Goal: Task Accomplishment & Management: Complete application form

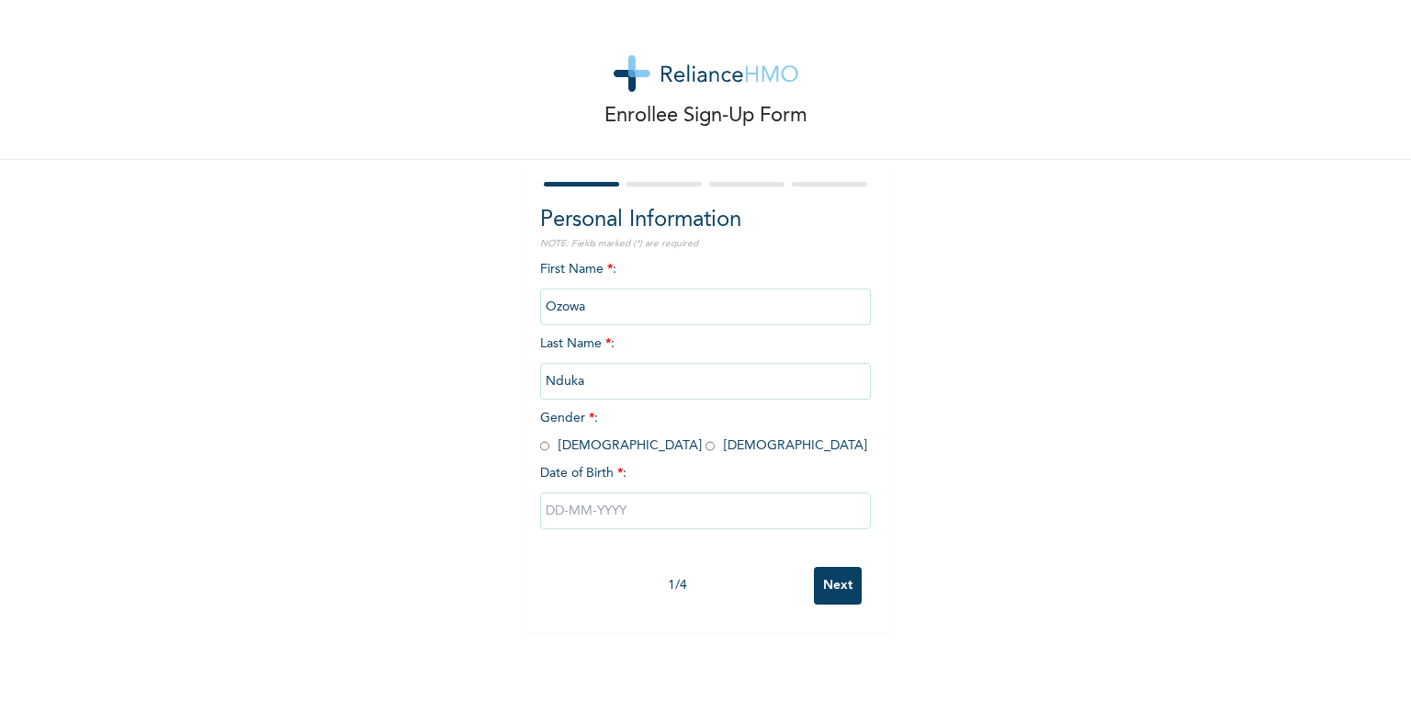
click at [544, 449] on span "Gender * : [DEMOGRAPHIC_DATA] [DEMOGRAPHIC_DATA]" at bounding box center [703, 432] width 327 height 40
click at [540, 446] on input "radio" at bounding box center [544, 445] width 9 height 17
radio input "true"
click at [552, 512] on input "text" at bounding box center [705, 510] width 331 height 37
select select "8"
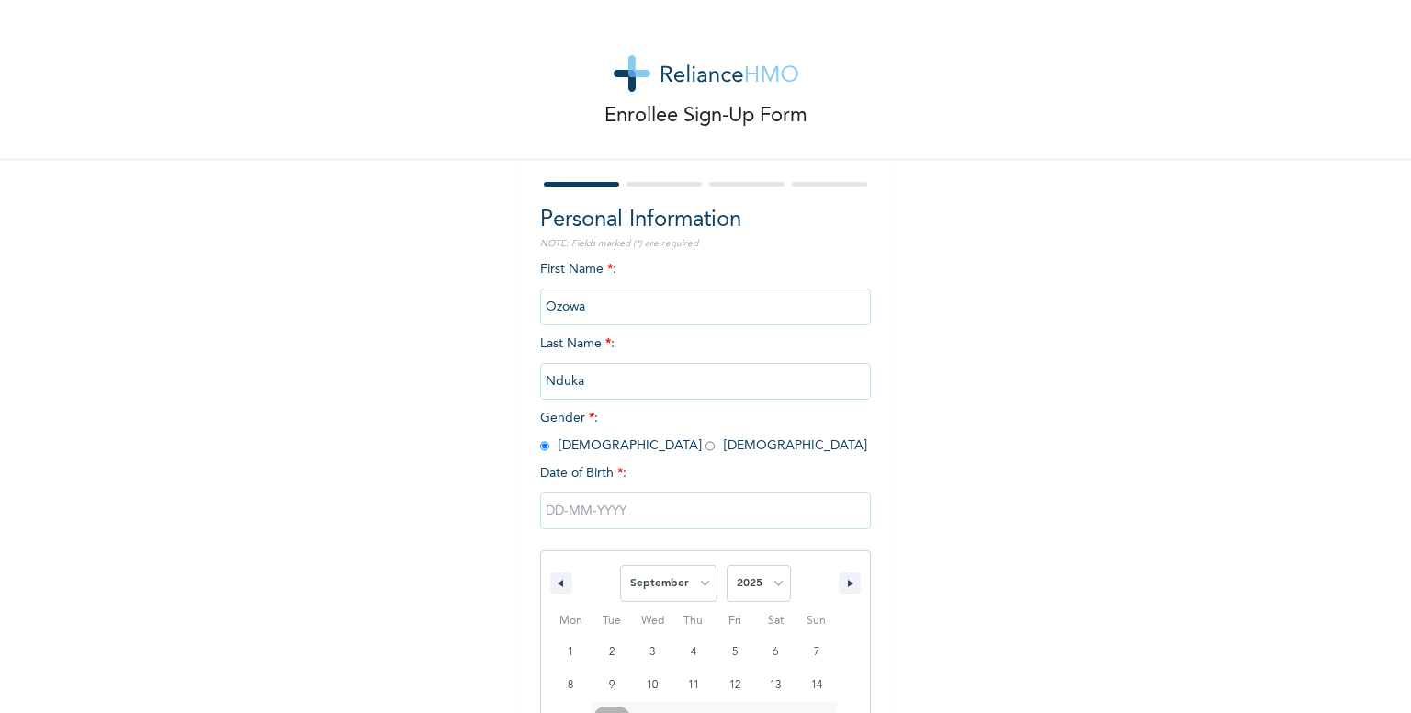
scroll to position [121, 0]
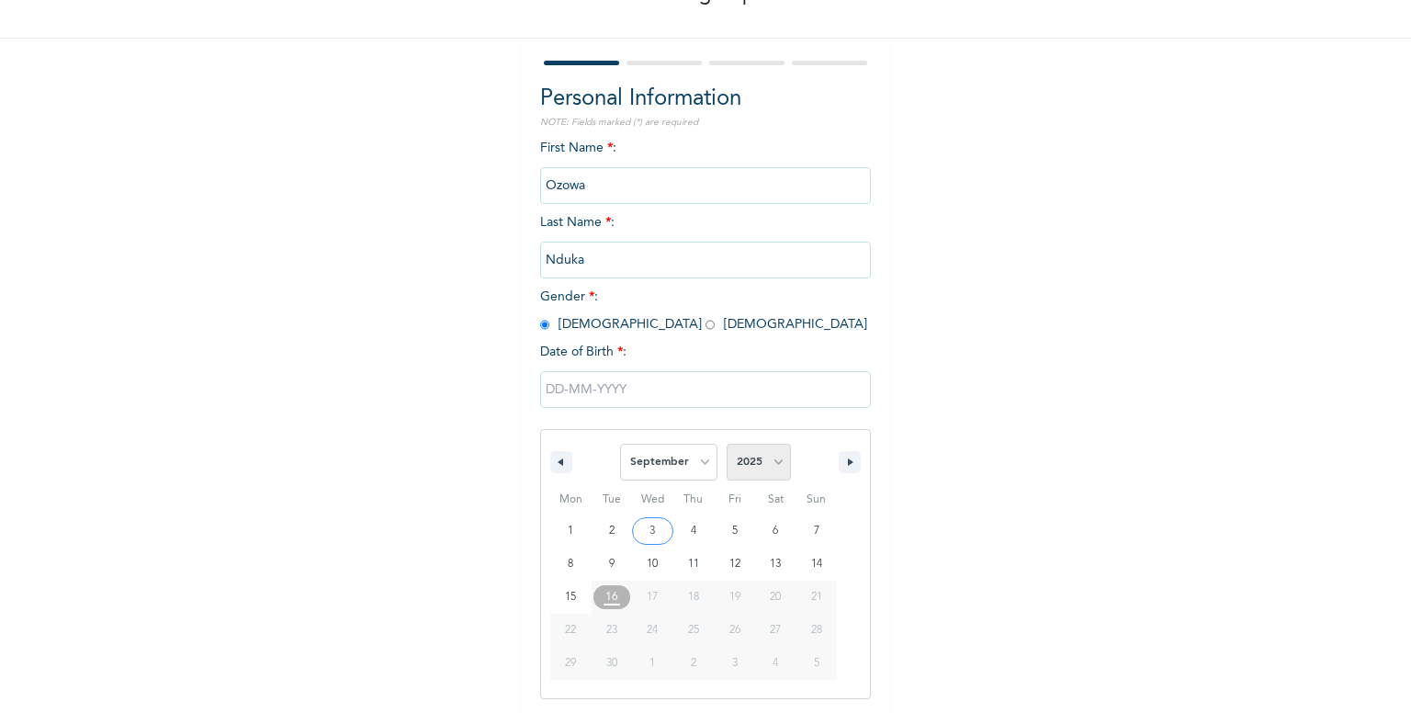
click at [776, 457] on select "2025 2024 2023 2022 2021 2020 2019 2018 2017 2016 2015 2014 2013 2012 2011 2010…" at bounding box center [759, 462] width 64 height 37
select select "1994"
click at [727, 444] on select "2025 2024 2023 2022 2021 2020 2019 2018 2017 2016 2015 2014 2013 2012 2011 2010…" at bounding box center [759, 462] width 64 height 37
type input "[DATE]"
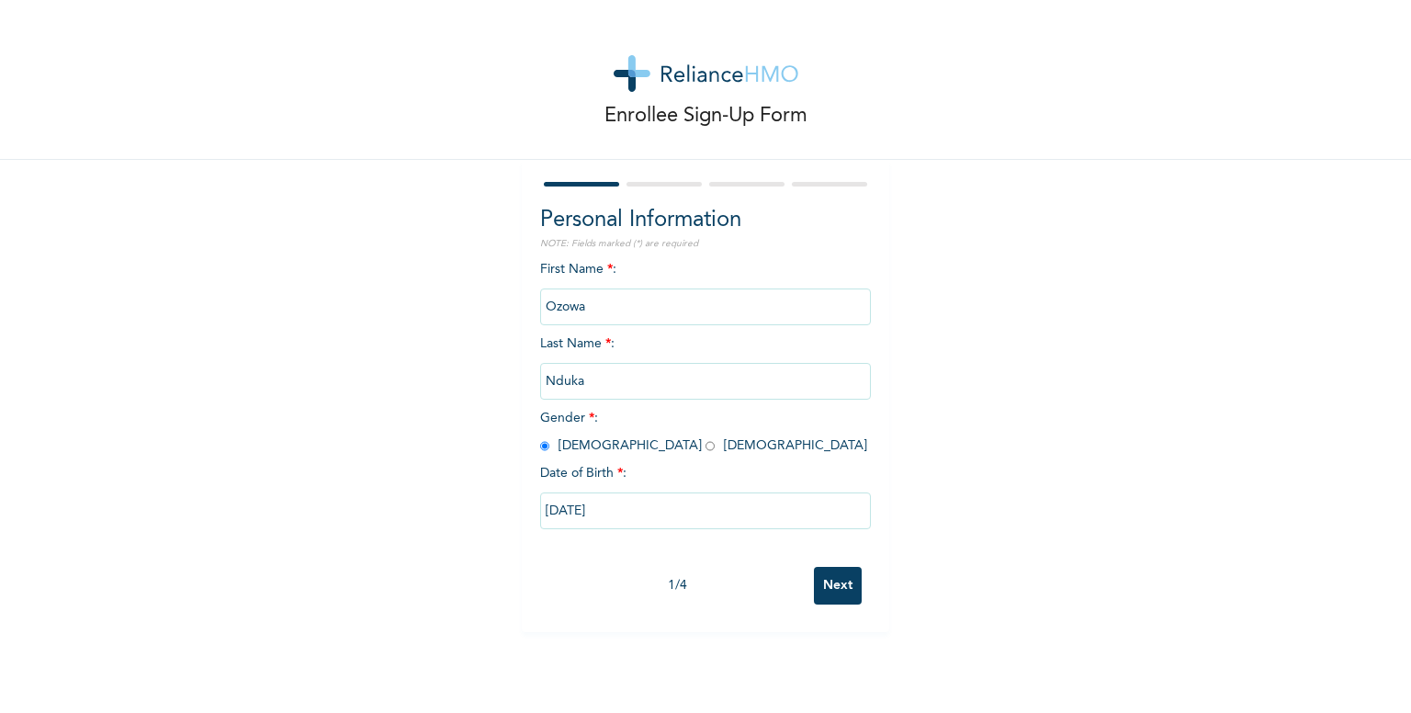
click at [834, 588] on input "Next" at bounding box center [838, 586] width 48 height 38
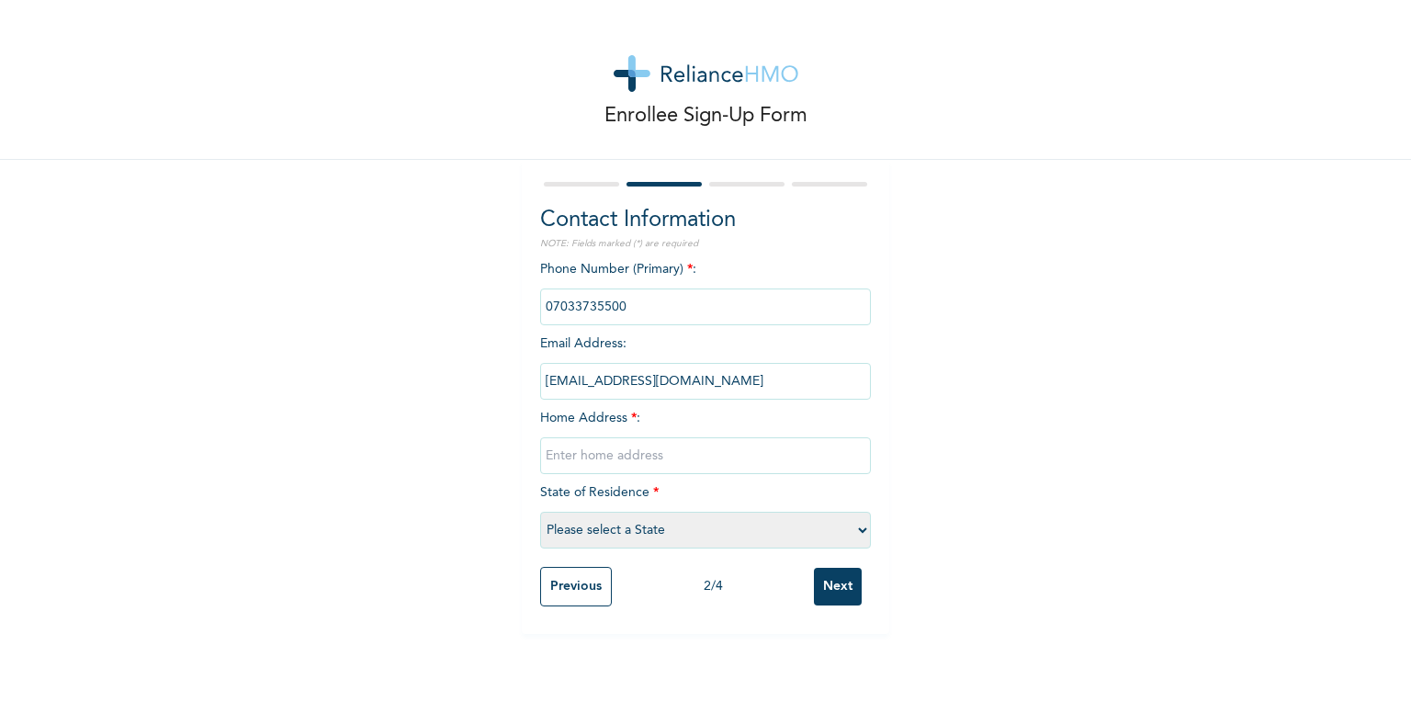
click at [580, 464] on input "text" at bounding box center [705, 455] width 331 height 37
drag, startPoint x: 827, startPoint y: 457, endPoint x: 820, endPoint y: 464, distance: 9.8
click at [824, 457] on input "[STREET_ADDRESS][PERSON_NAME][PERSON_NAME] lagos" at bounding box center [705, 455] width 331 height 37
click at [858, 457] on input "[STREET_ADDRESS][PERSON_NAME][PERSON_NAME] lagos" at bounding box center [705, 455] width 331 height 37
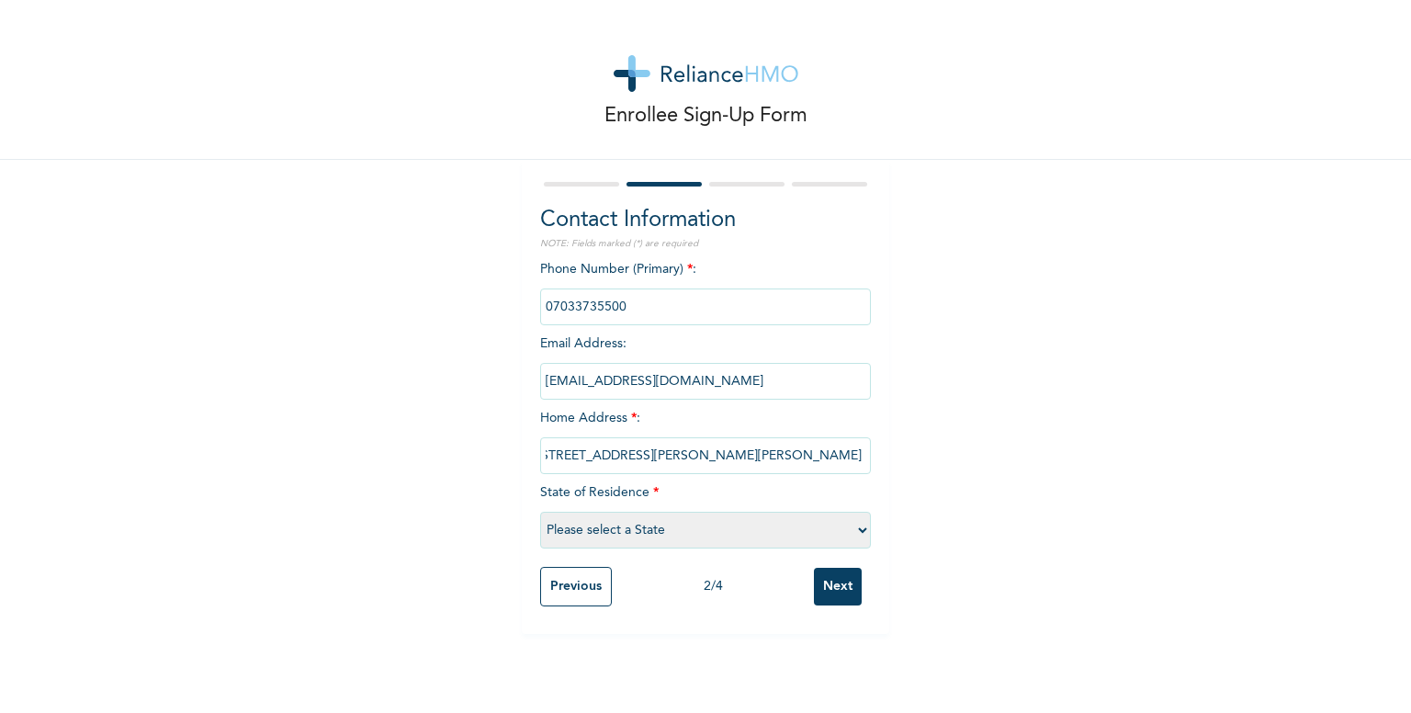
click at [830, 459] on input "[STREET_ADDRESS][PERSON_NAME][PERSON_NAME] lagos" at bounding box center [705, 455] width 331 height 37
click at [588, 461] on input "[STREET_ADDRESS][PERSON_NAME][PERSON_NAME]." at bounding box center [705, 455] width 331 height 37
type input "[STREET_ADDRESS][PERSON_NAME][PERSON_NAME]."
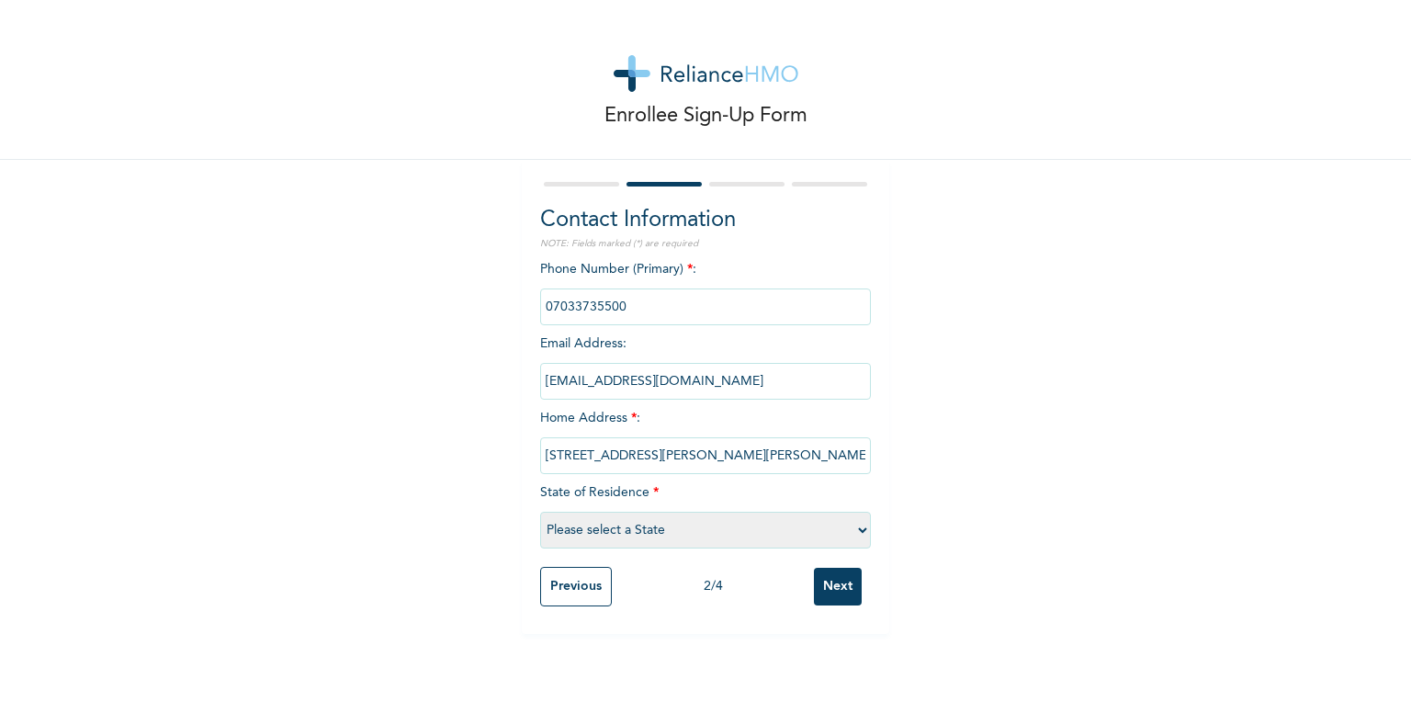
click at [649, 531] on select "Please select a State [PERSON_NAME] (FCT) [PERSON_NAME] Ibom [GEOGRAPHIC_DATA] …" at bounding box center [705, 530] width 331 height 37
select select "25"
click at [540, 512] on select "Please select a State [PERSON_NAME] (FCT) [PERSON_NAME] Ibom [GEOGRAPHIC_DATA] …" at bounding box center [705, 530] width 331 height 37
click at [676, 457] on input "[STREET_ADDRESS][PERSON_NAME][PERSON_NAME]." at bounding box center [705, 455] width 331 height 37
click at [830, 584] on input "Next" at bounding box center [838, 587] width 48 height 38
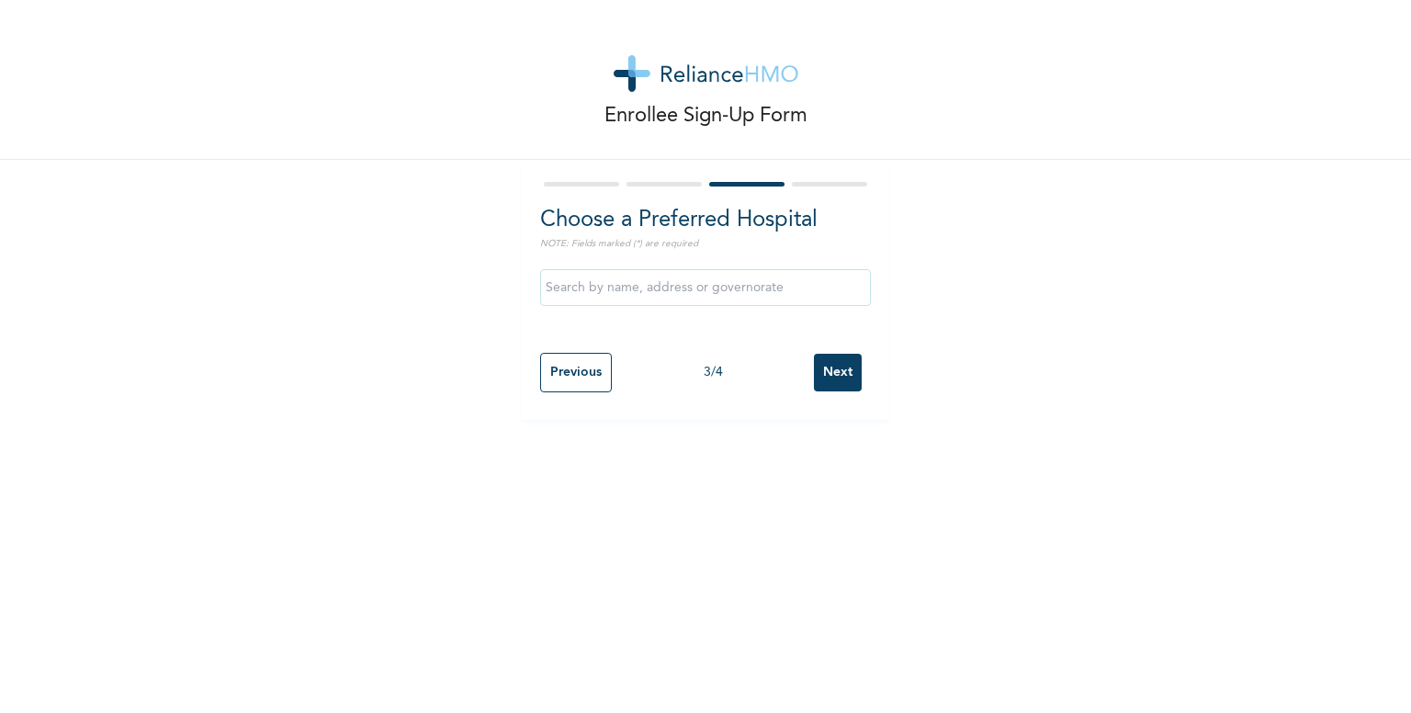
click at [603, 288] on input "text" at bounding box center [705, 287] width 331 height 37
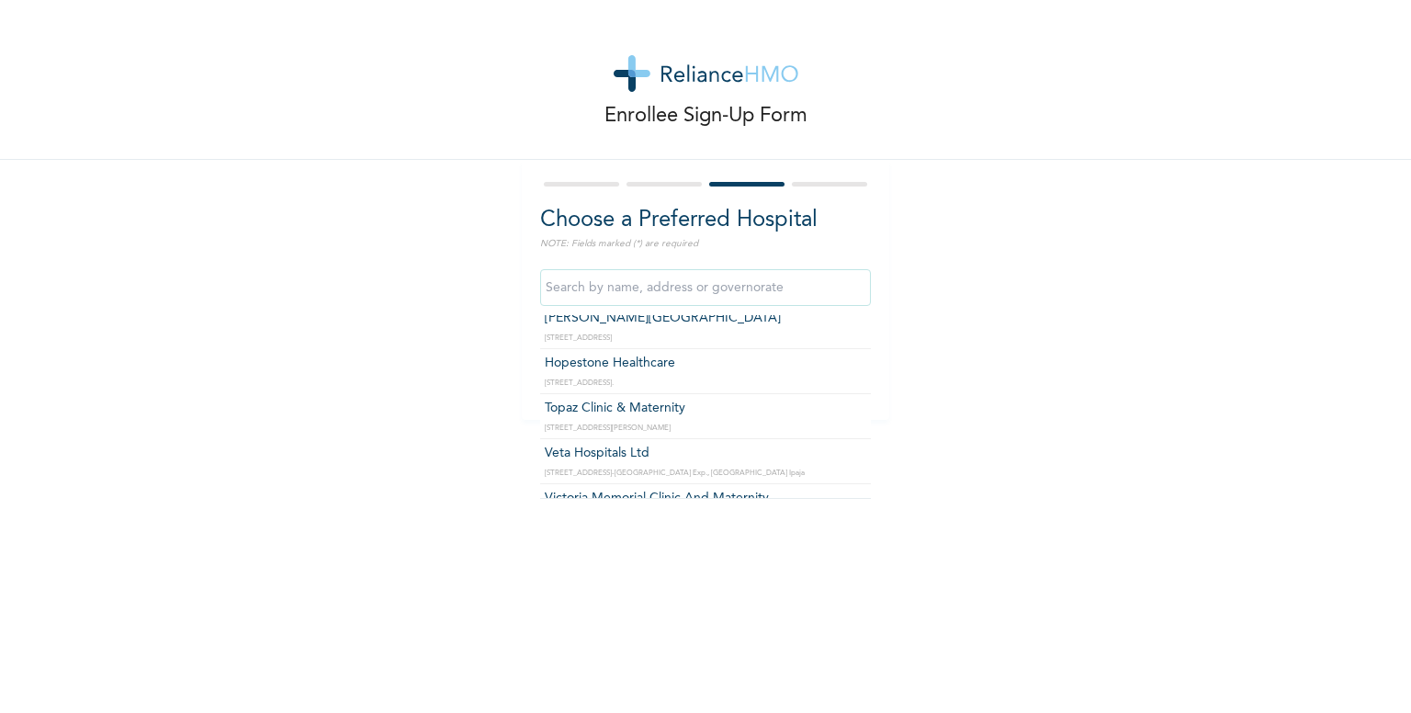
scroll to position [4410, 0]
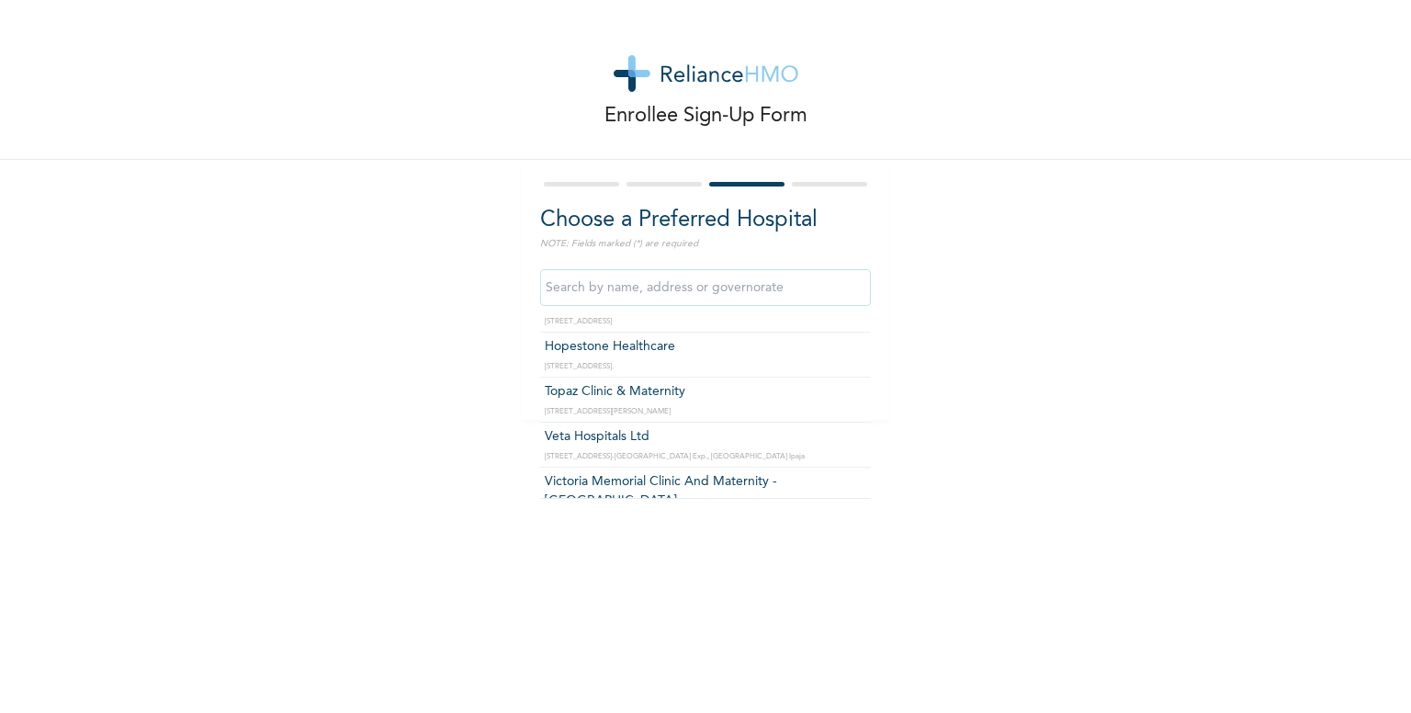
click at [667, 295] on input "text" at bounding box center [705, 287] width 331 height 37
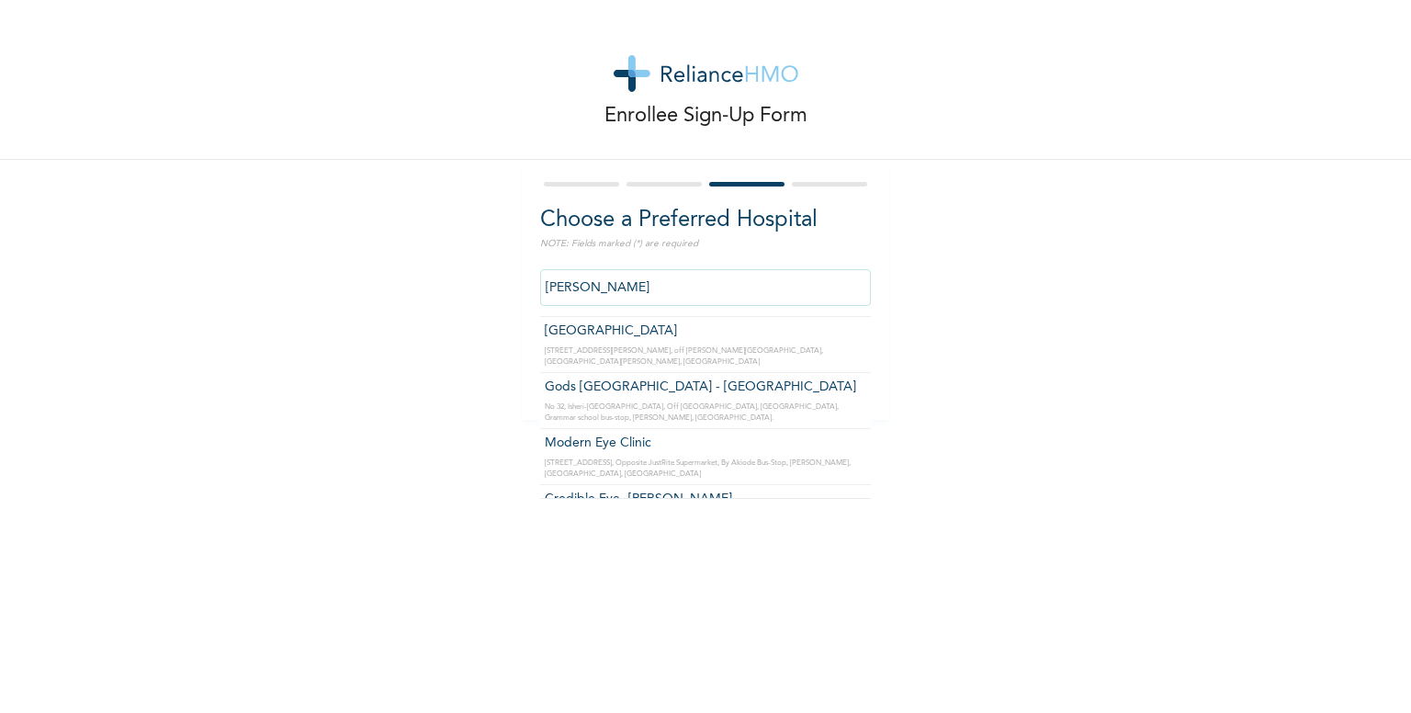
scroll to position [73, 0]
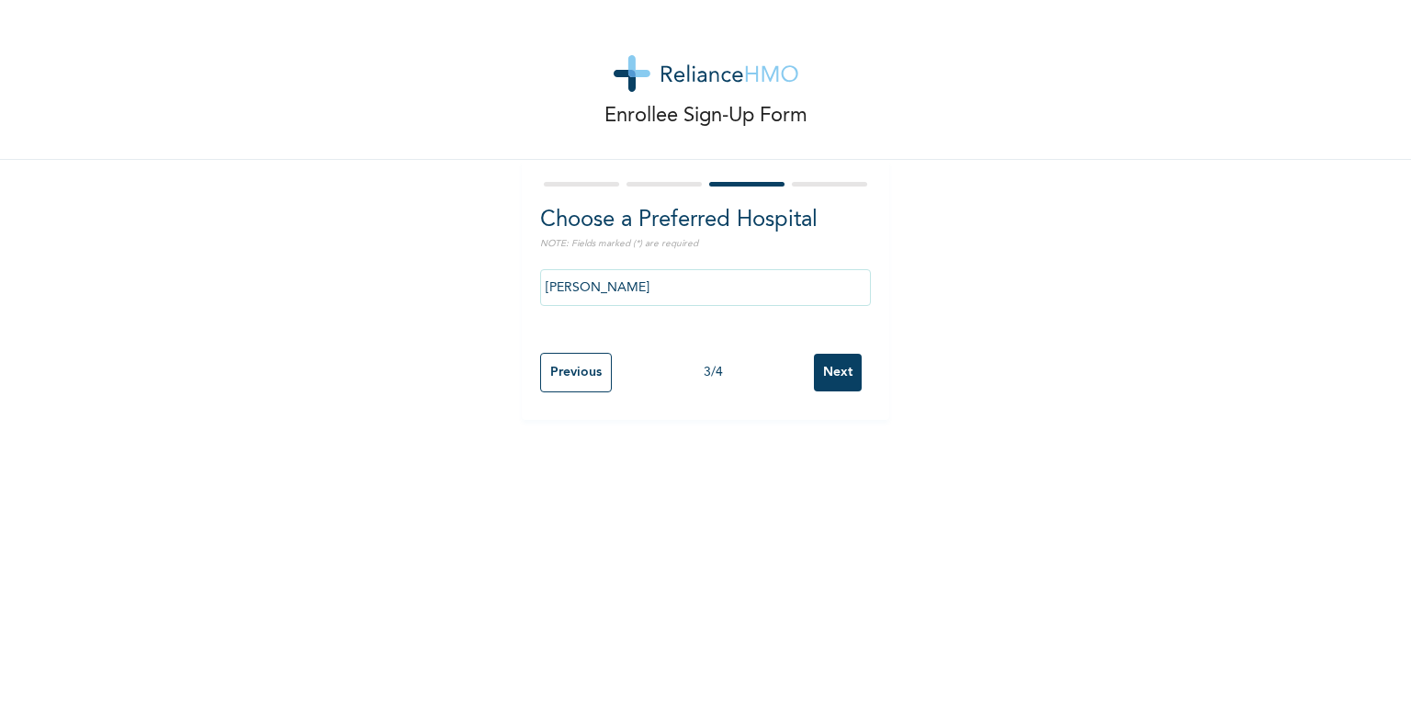
click at [1056, 240] on div "Enrollee Sign-Up Form Choose a Preferred Hospital NOTE: Fields marked (*) are r…" at bounding box center [705, 210] width 1411 height 420
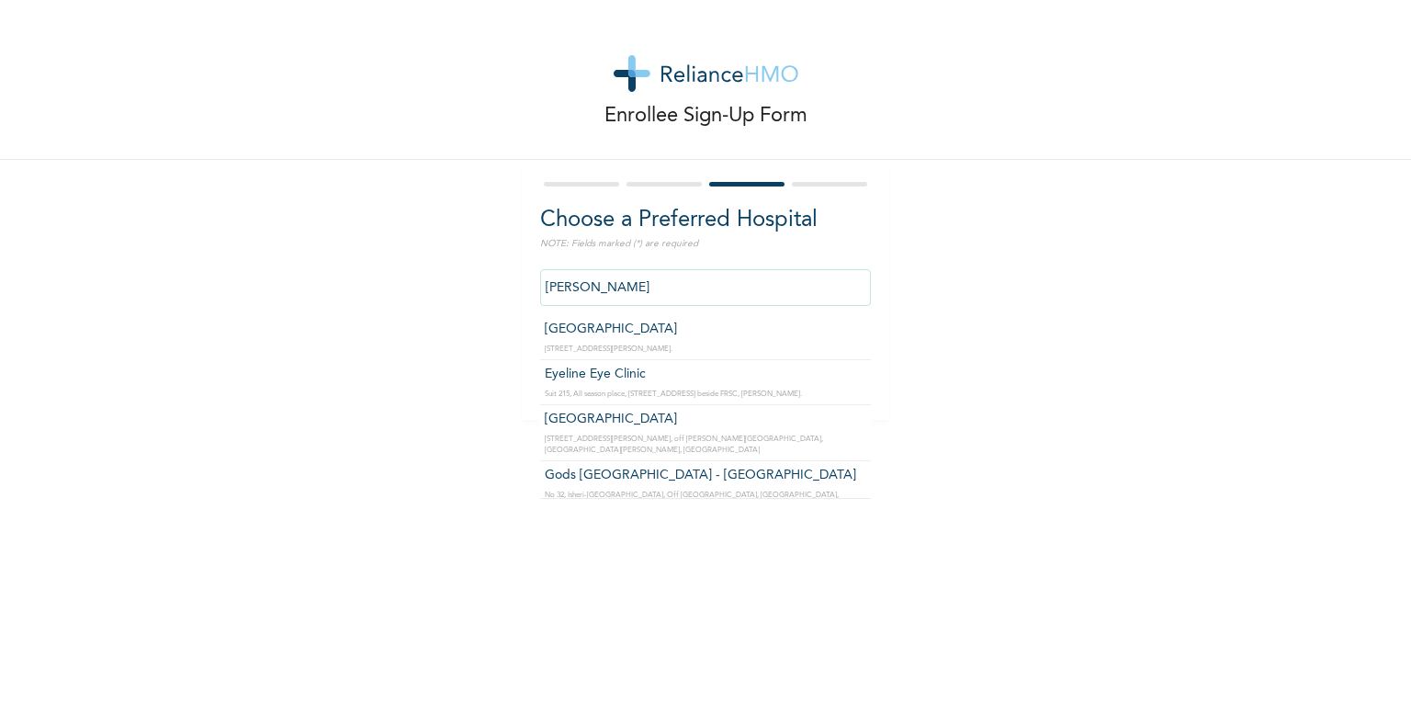
click at [616, 289] on input "[PERSON_NAME]" at bounding box center [705, 287] width 331 height 37
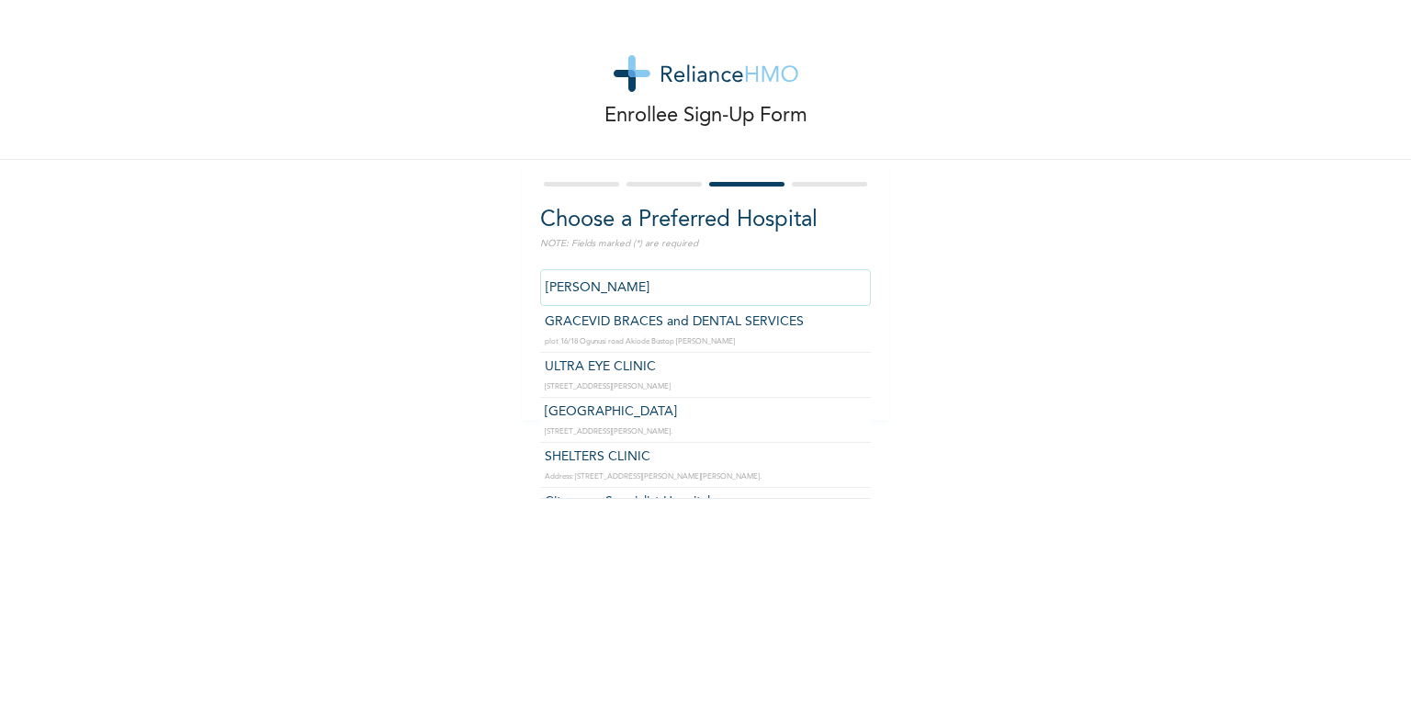
scroll to position [332, 0]
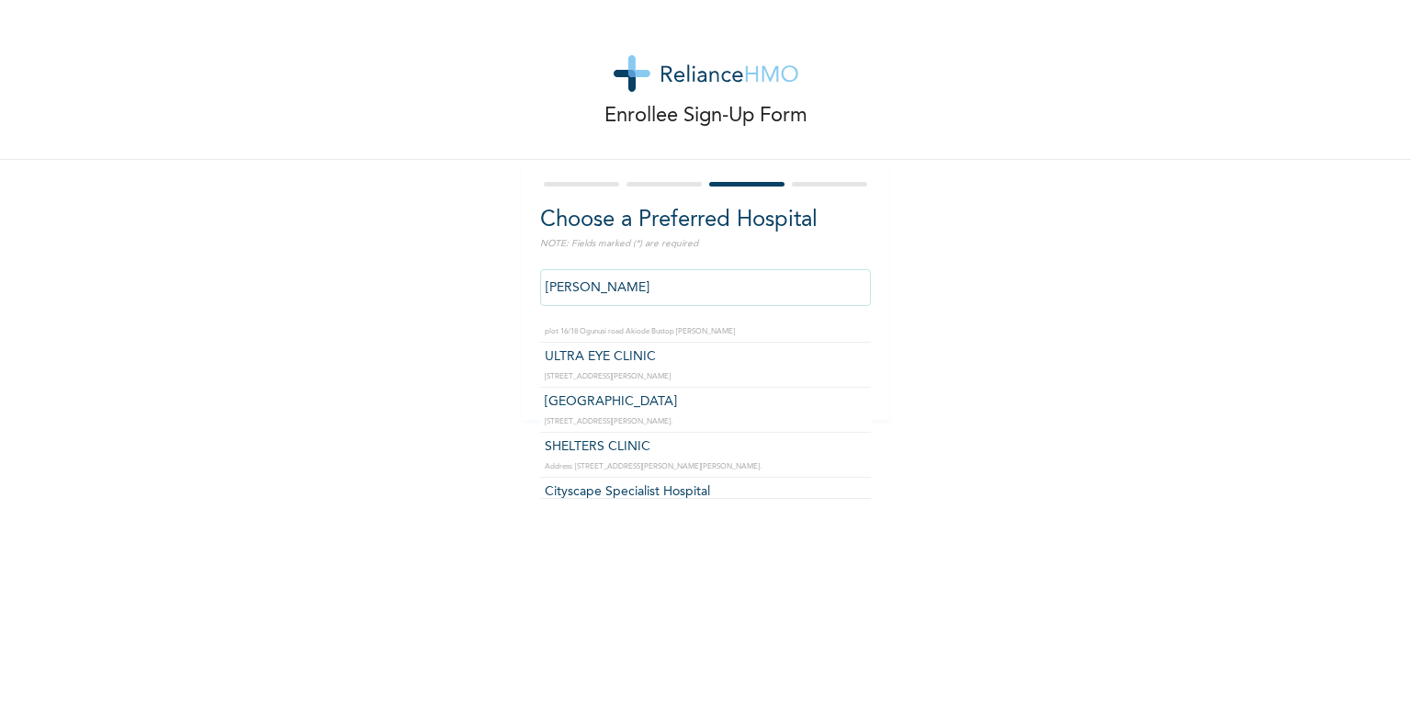
click at [676, 294] on input "[PERSON_NAME]" at bounding box center [705, 287] width 331 height 37
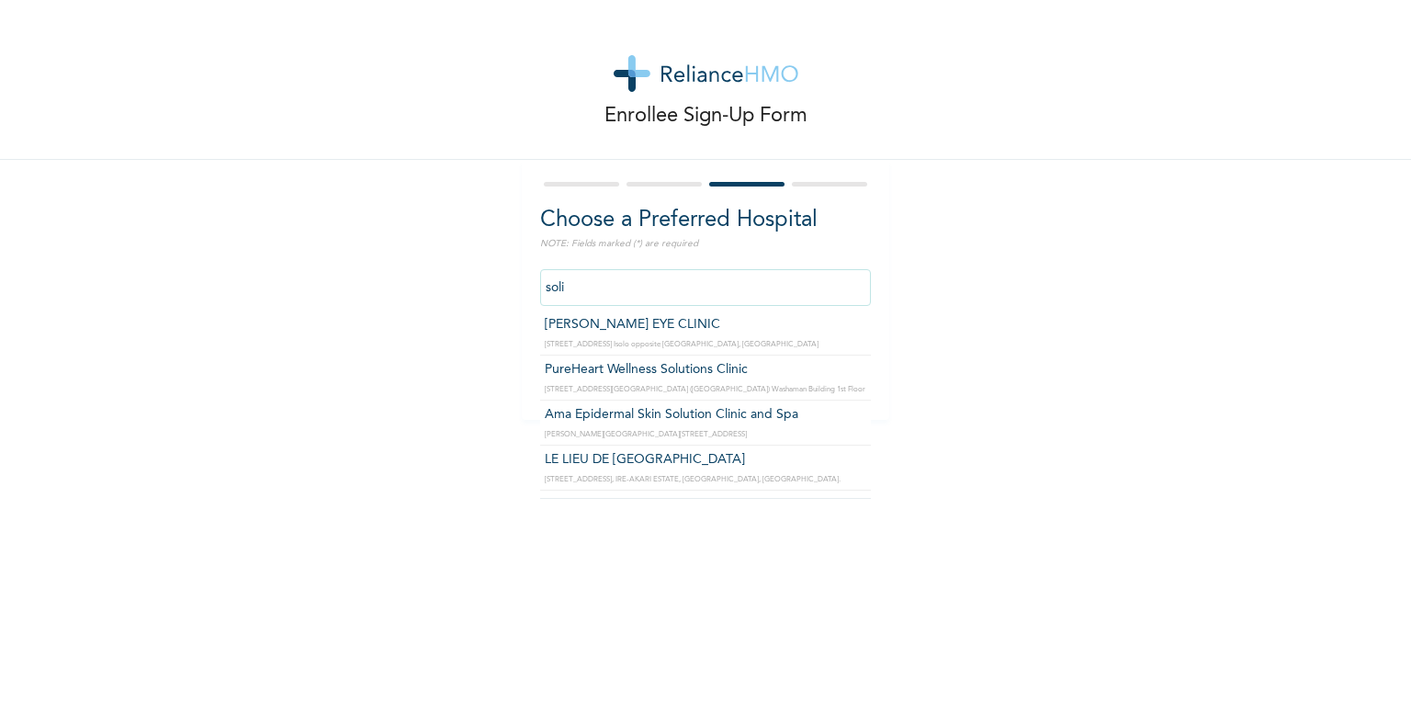
scroll to position [0, 0]
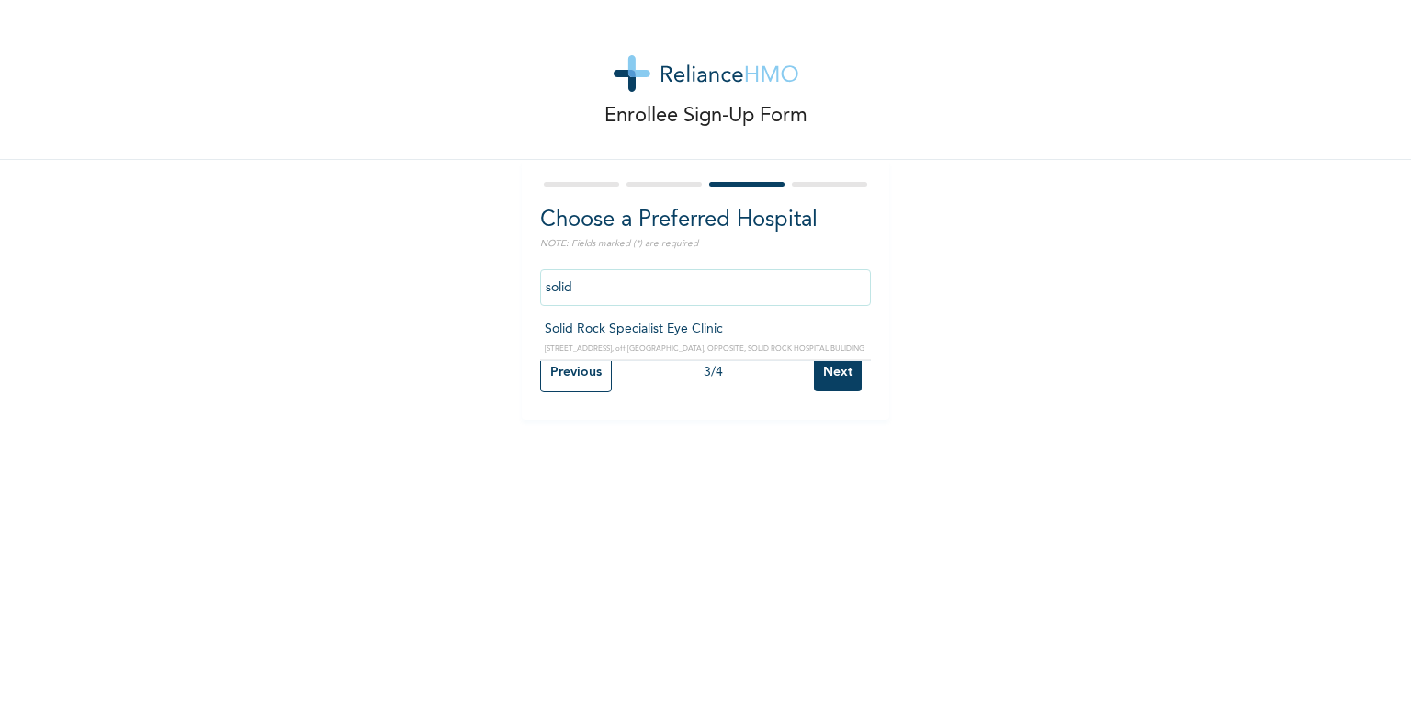
type input "Solid Rock Specialist Eye Clinic"
click at [835, 369] on input "Next" at bounding box center [838, 373] width 48 height 38
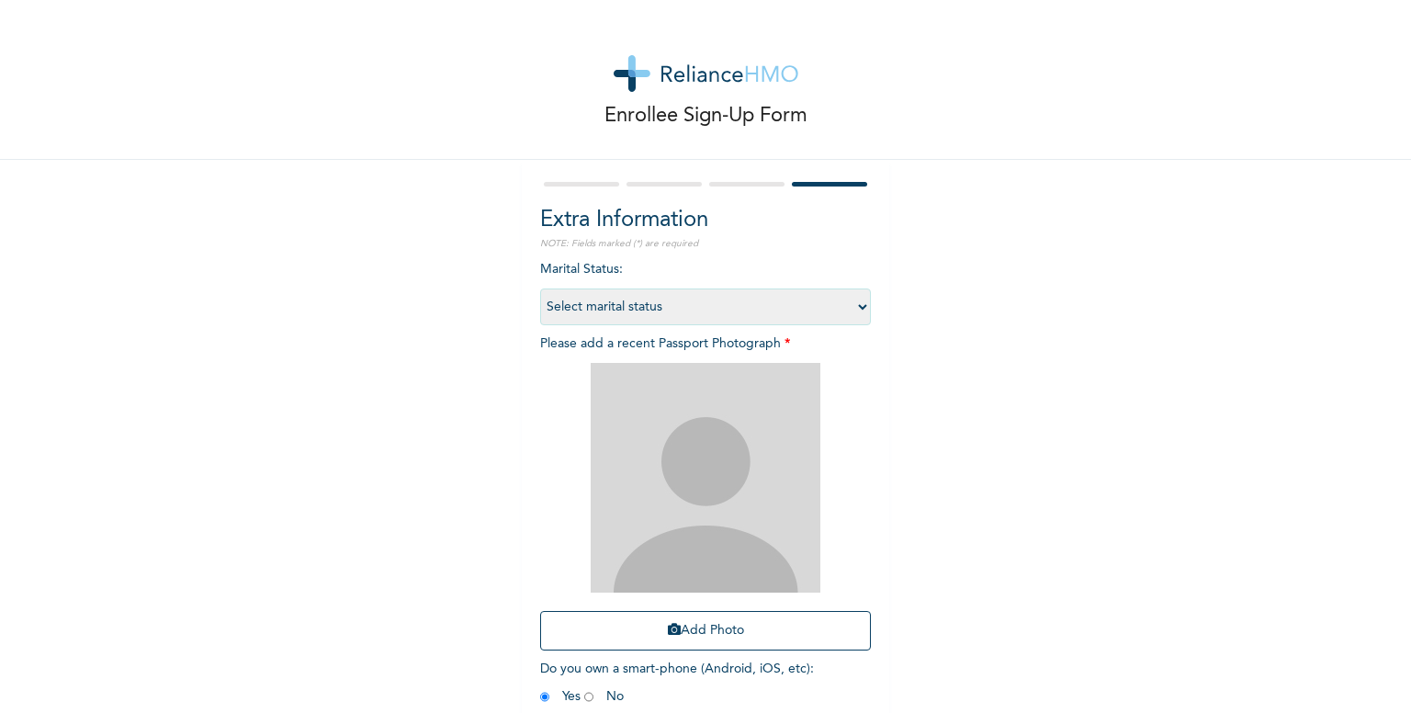
click at [629, 299] on select "Select marital status [DEMOGRAPHIC_DATA] Married [DEMOGRAPHIC_DATA] Widow/[DEMO…" at bounding box center [705, 306] width 331 height 37
select select "1"
click at [540, 288] on select "Select marital status [DEMOGRAPHIC_DATA] Married [DEMOGRAPHIC_DATA] Widow/[DEMO…" at bounding box center [705, 306] width 331 height 37
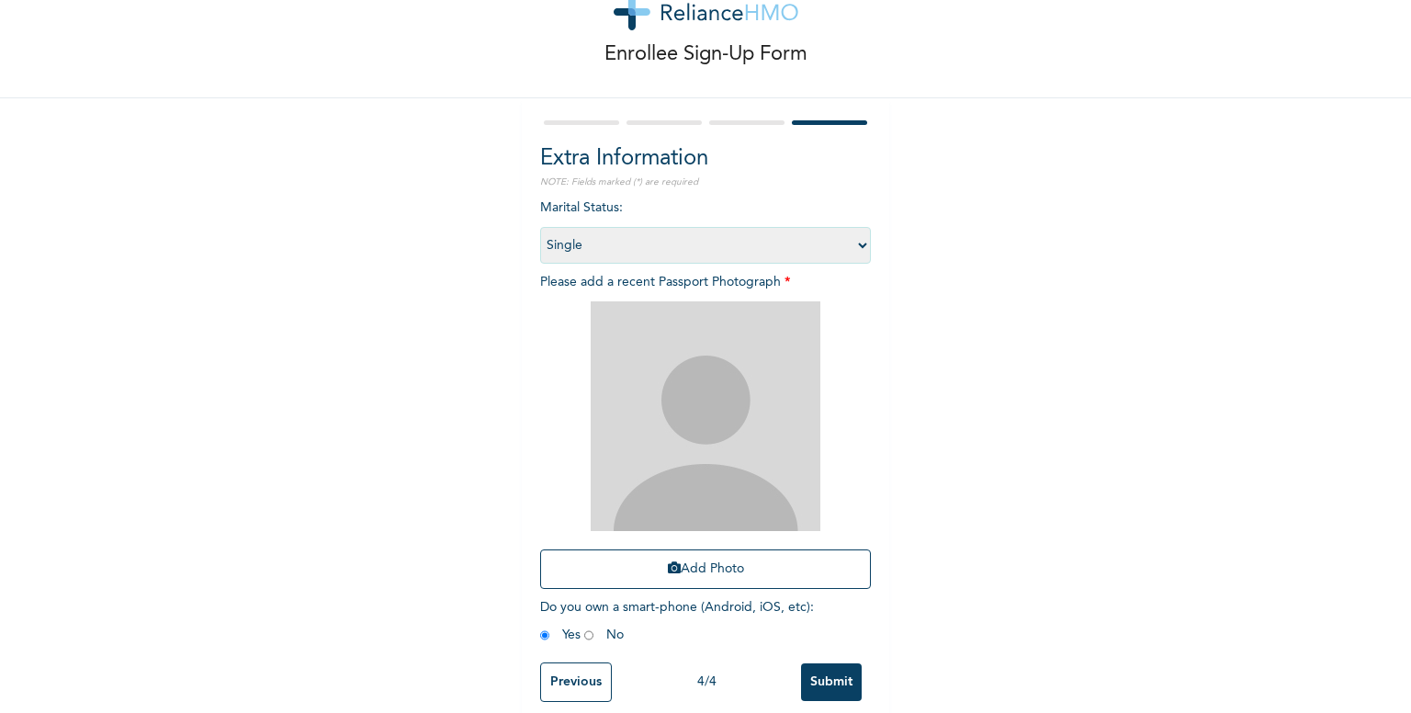
scroll to position [91, 0]
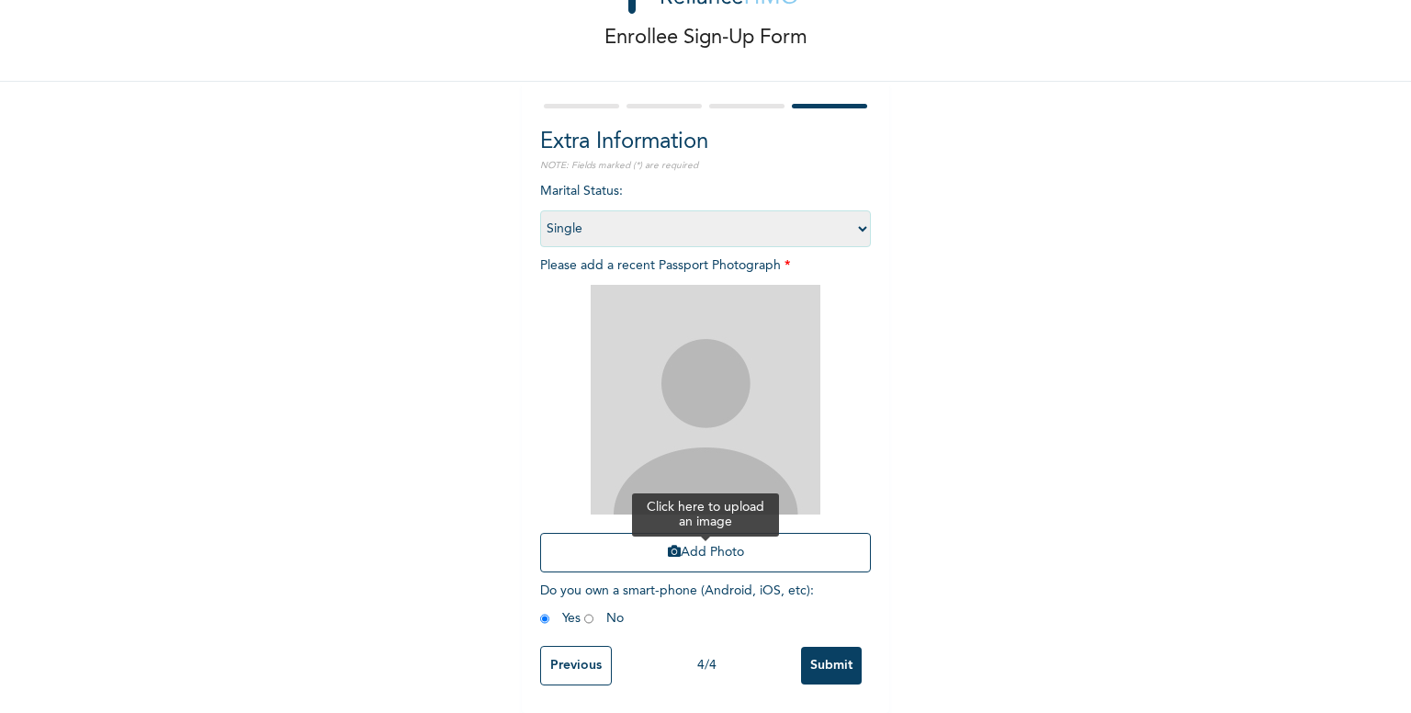
click at [691, 541] on button "Add Photo" at bounding box center [705, 553] width 331 height 40
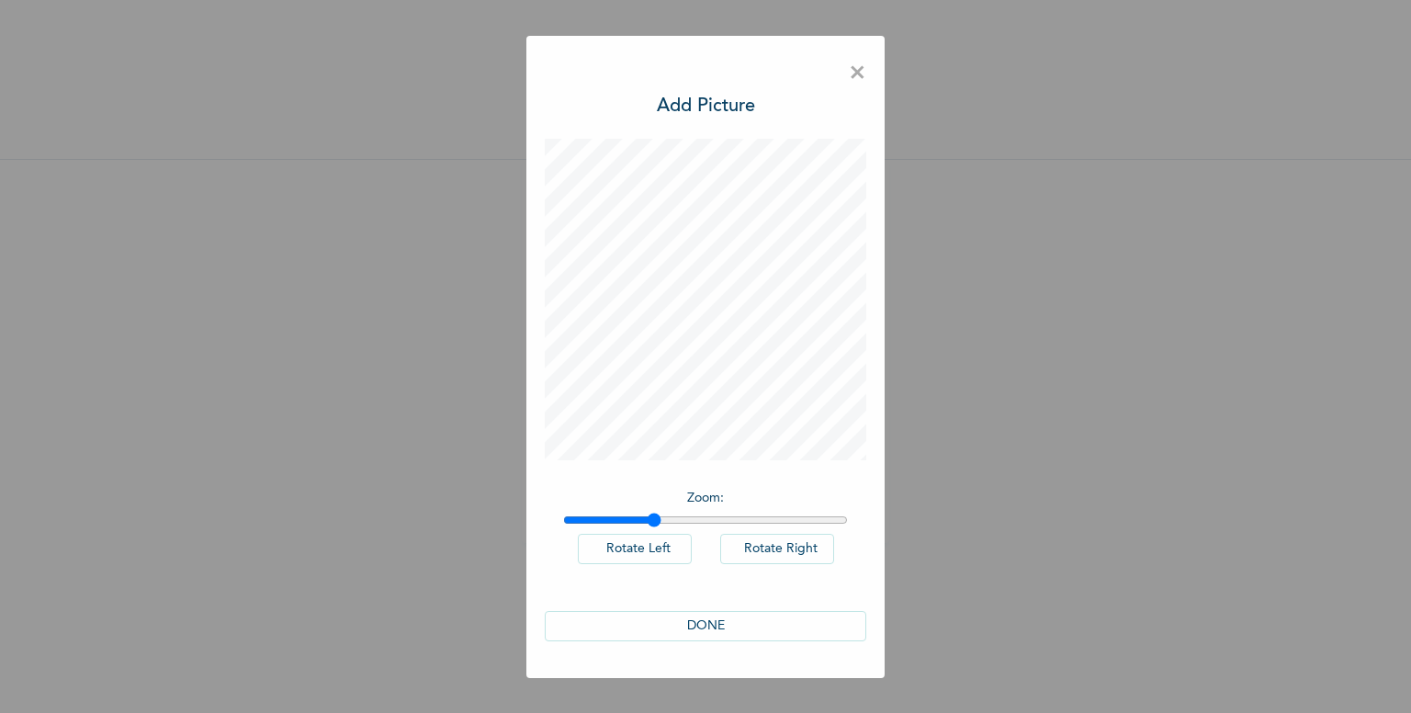
drag, startPoint x: 573, startPoint y: 520, endPoint x: 655, endPoint y: 547, distance: 86.0
type input "1.31"
click at [655, 527] on input "range" at bounding box center [705, 520] width 285 height 15
click at [719, 623] on button "DONE" at bounding box center [706, 626] width 322 height 30
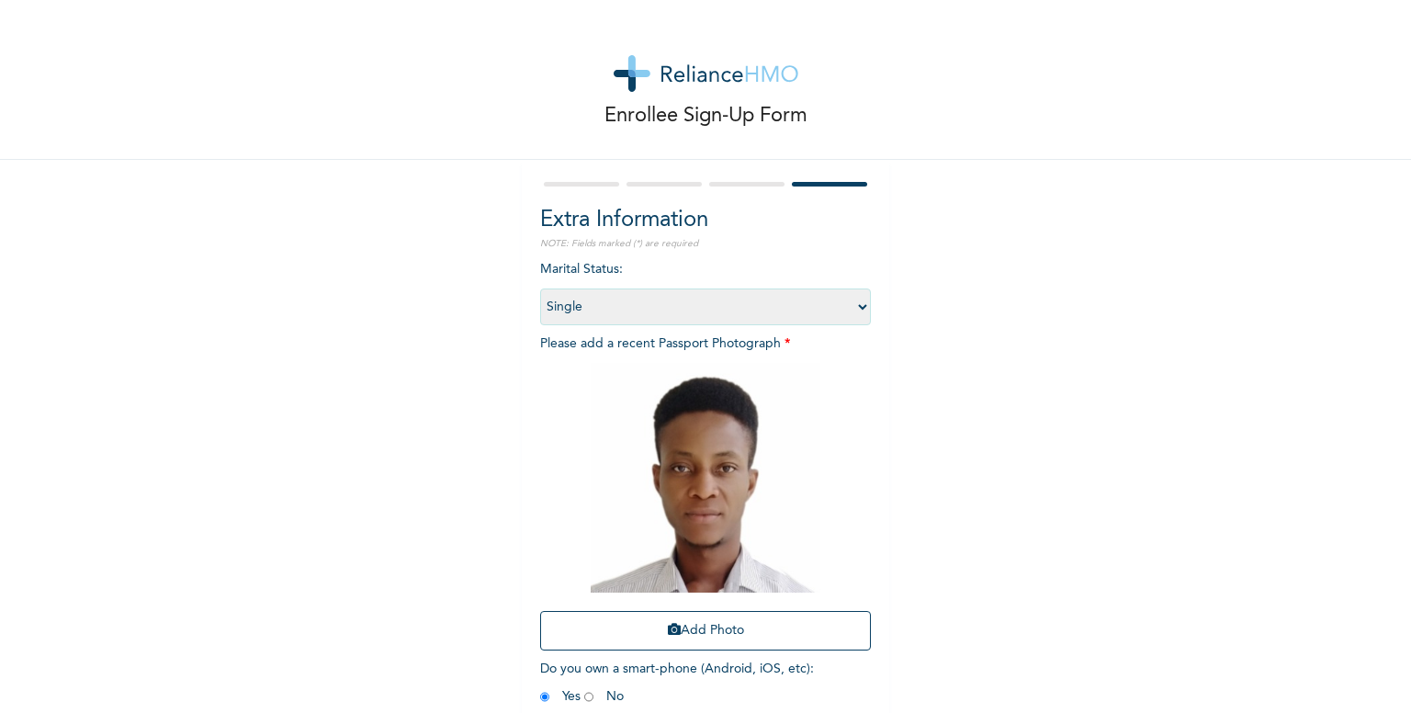
click at [582, 604] on div "Add Photo" at bounding box center [705, 507] width 331 height 306
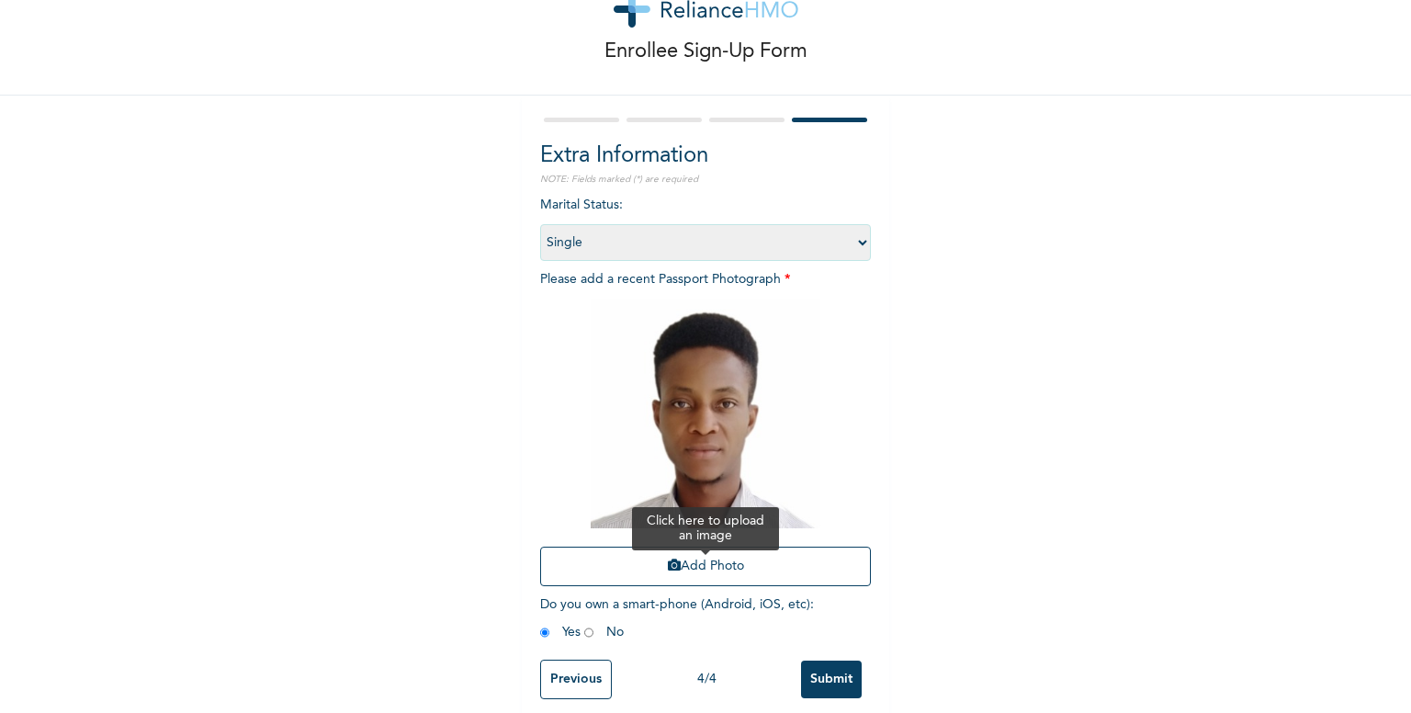
scroll to position [91, 0]
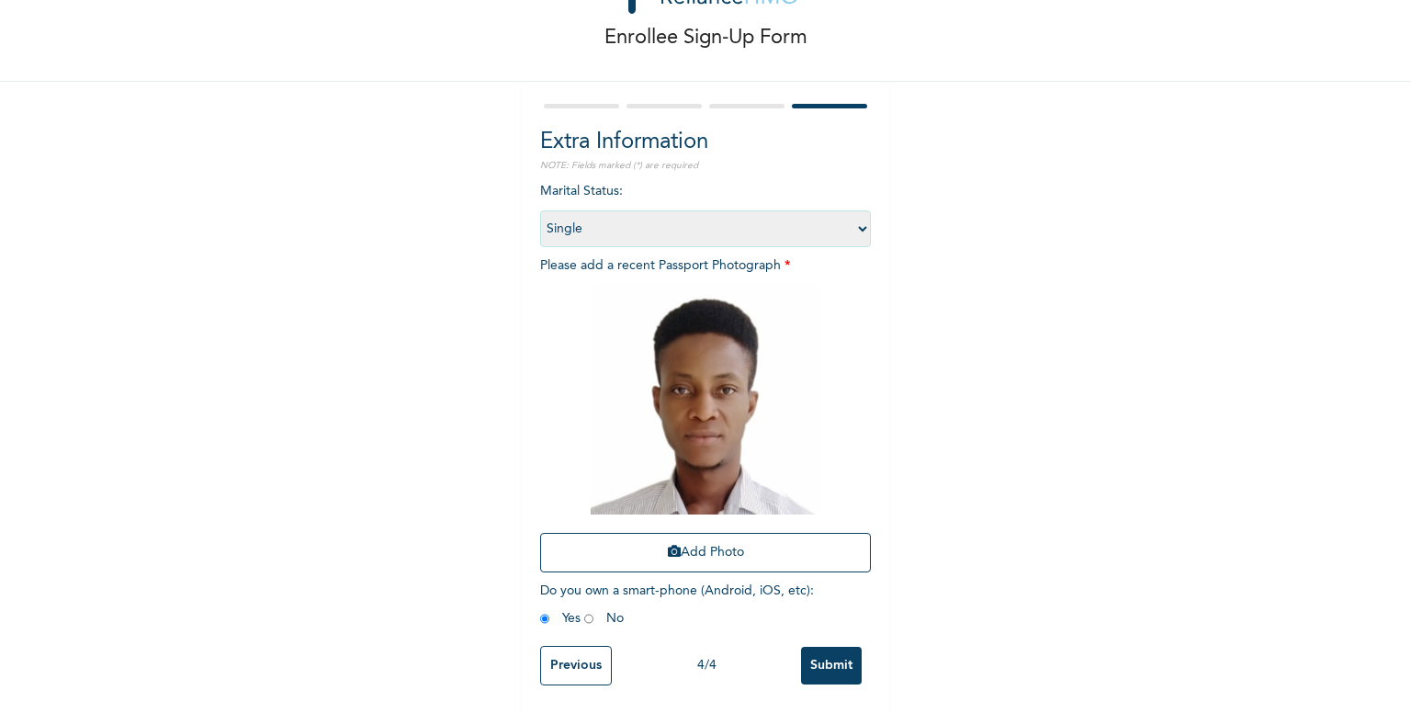
click at [584, 610] on input "radio" at bounding box center [588, 618] width 9 height 17
radio input "true"
click at [540, 610] on input "radio" at bounding box center [544, 618] width 9 height 17
radio input "true"
click at [814, 655] on input "Submit" at bounding box center [831, 666] width 61 height 38
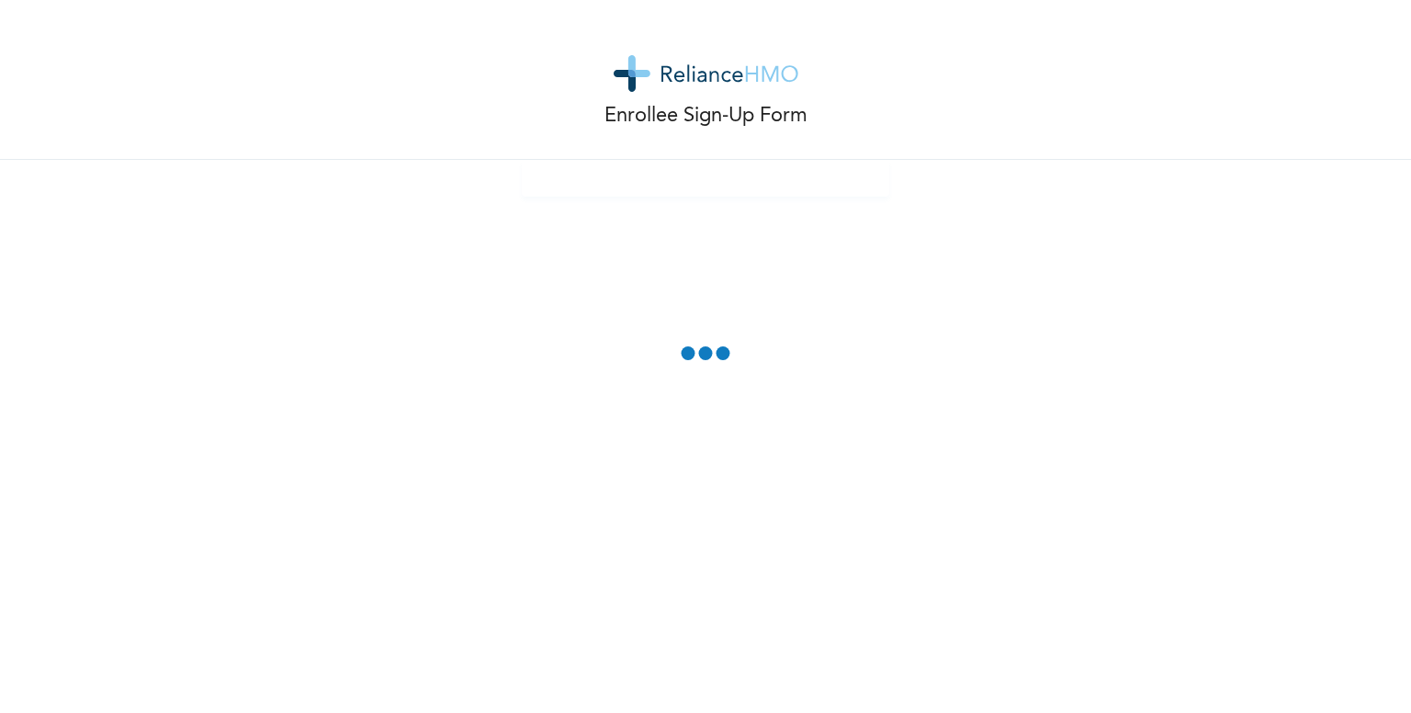
scroll to position [0, 0]
